Goal: Navigation & Orientation: Find specific page/section

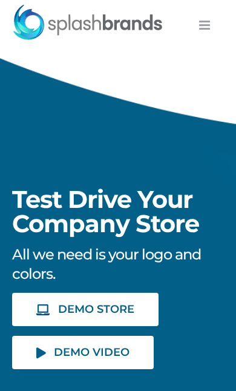
click at [211, 19] on link "Toggle mobile menu" at bounding box center [205, 25] width 13 height 13
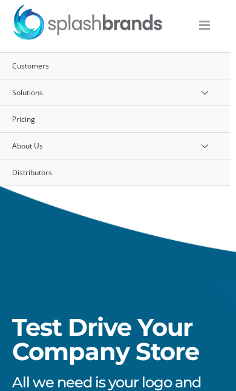
click at [160, 56] on link "Customers" at bounding box center [112, 66] width 236 height 27
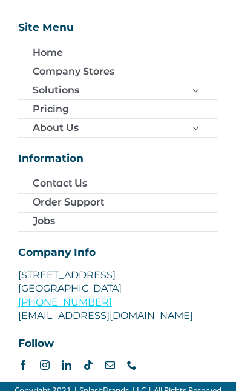
scroll to position [2424, 0]
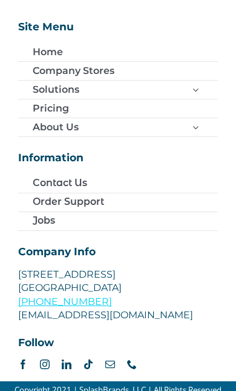
click at [159, 197] on link "Order Support" at bounding box center [118, 202] width 200 height 18
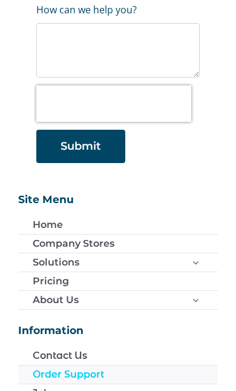
scroll to position [430, 0]
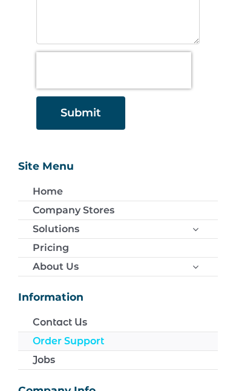
click at [113, 217] on span "Company Stores" at bounding box center [74, 209] width 82 height 13
